Goal: Transaction & Acquisition: Subscribe to service/newsletter

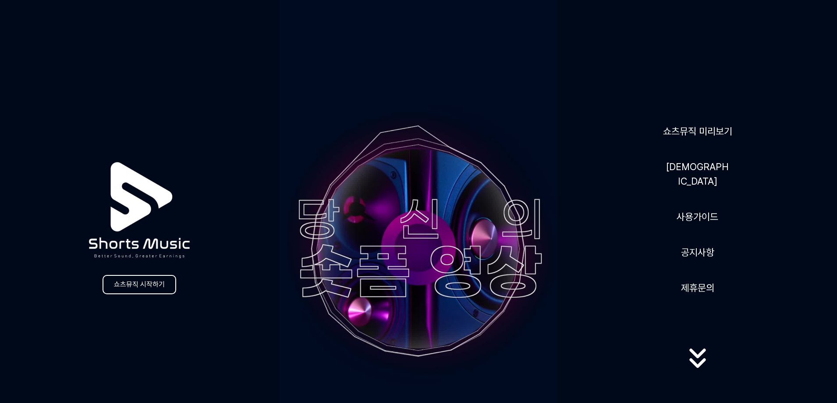
click at [691, 340] on div at bounding box center [697, 357] width 56 height 35
click at [703, 375] on icon at bounding box center [697, 358] width 56 height 35
click at [703, 362] on icon at bounding box center [697, 363] width 16 height 10
click at [692, 352] on icon at bounding box center [697, 357] width 56 height 35
click at [124, 289] on link "쇼츠뮤직 시작하기" at bounding box center [140, 284] width 74 height 19
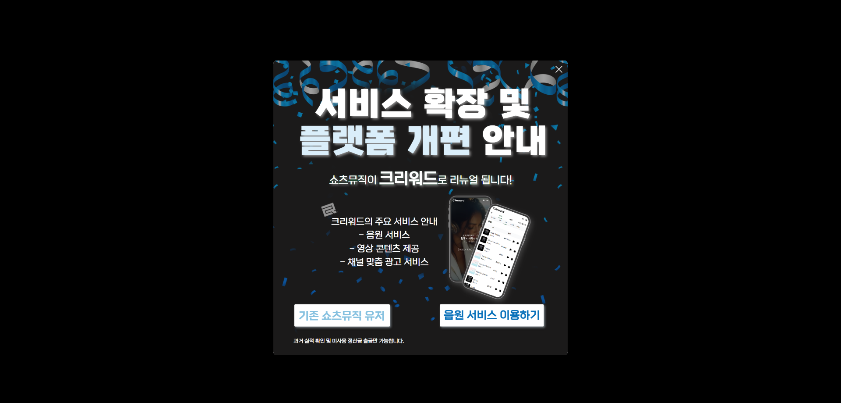
click at [561, 70] on icon at bounding box center [559, 69] width 11 height 11
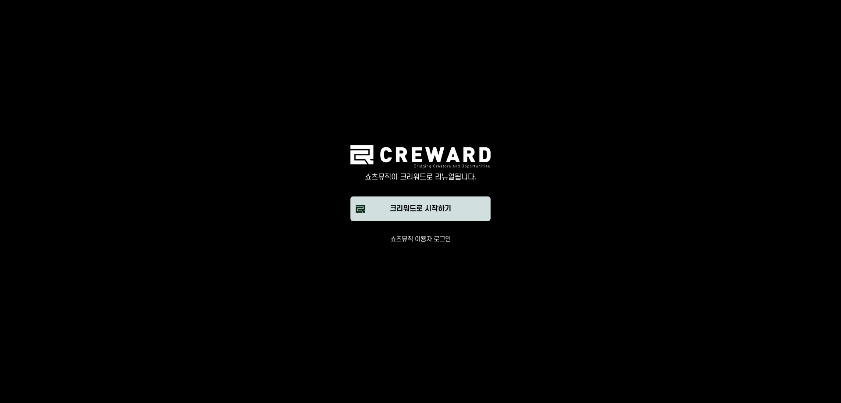
click at [439, 211] on div "크리워드로 시작하기" at bounding box center [420, 208] width 61 height 11
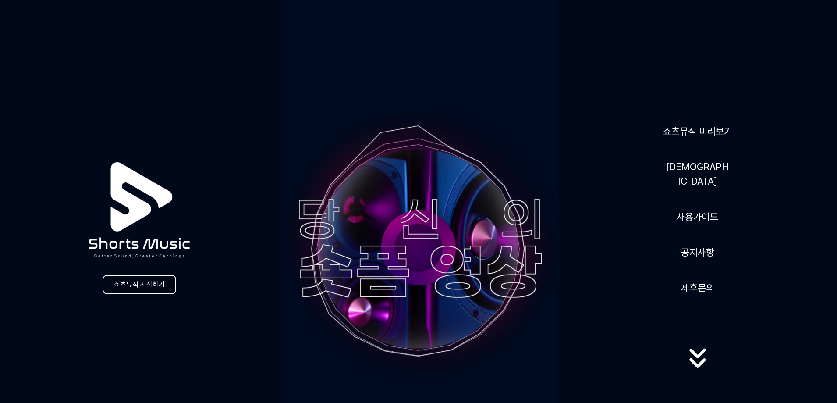
click at [140, 282] on link "쇼츠뮤직 시작하기" at bounding box center [140, 284] width 74 height 19
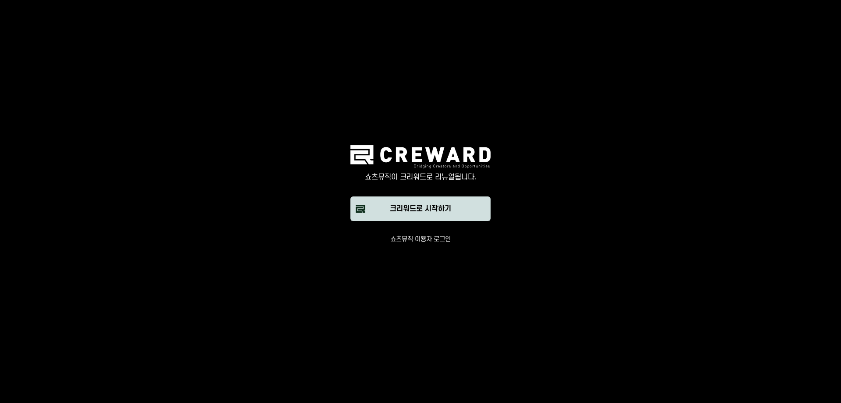
click at [414, 209] on div "크리워드로 시작하기" at bounding box center [420, 208] width 61 height 11
